Goal: Check status

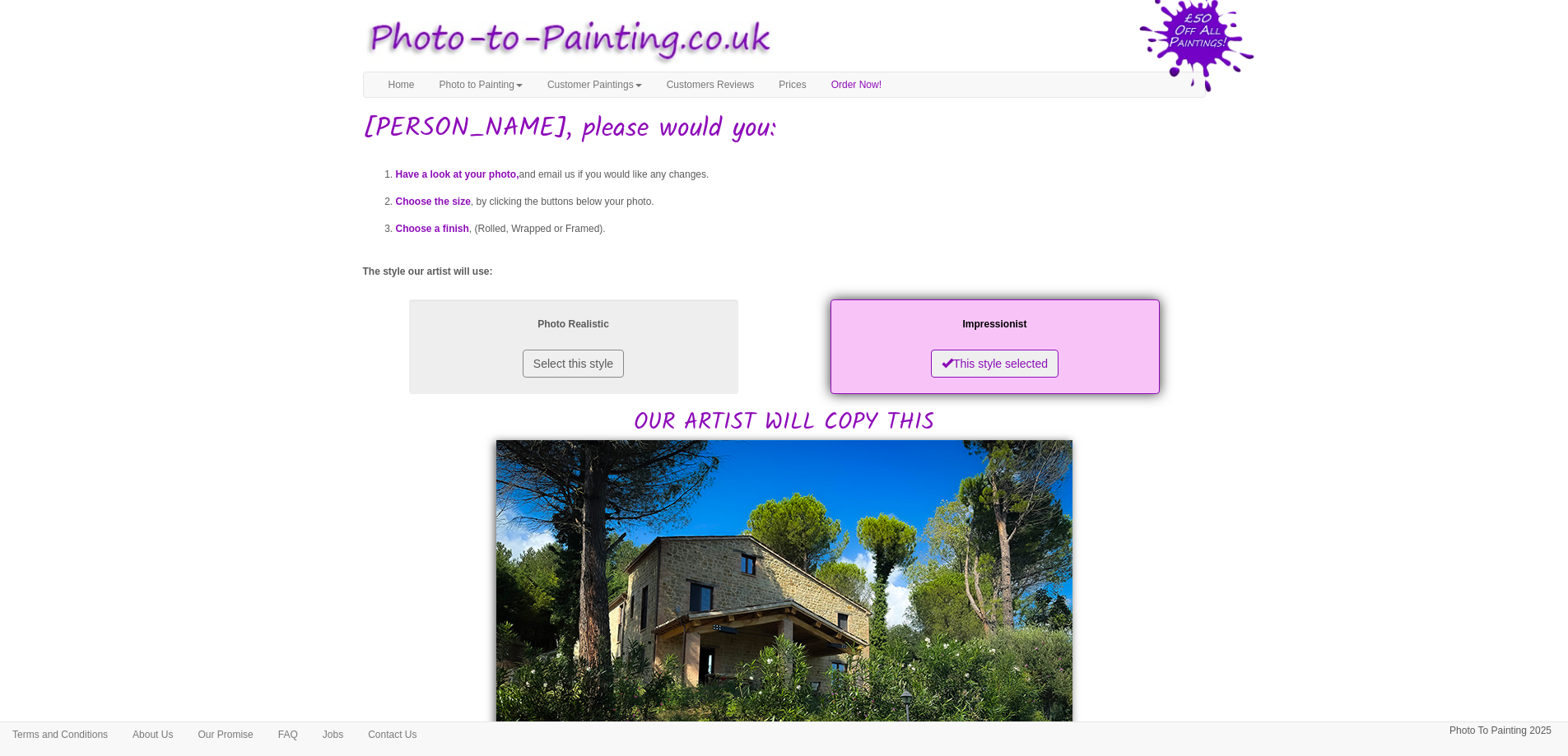
scroll to position [165, 0]
